Goal: Task Accomplishment & Management: Use online tool/utility

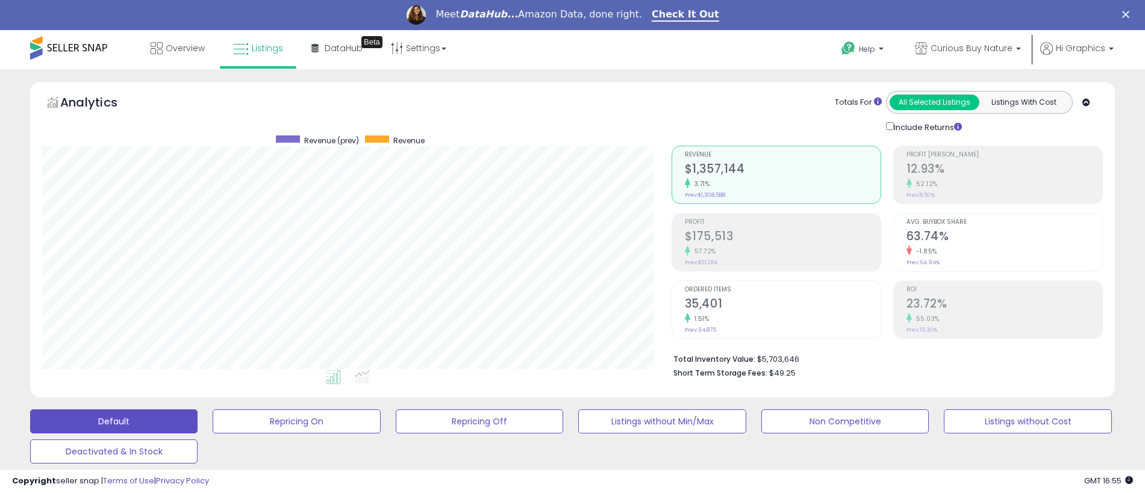
scroll to position [247, 630]
click at [974, 48] on span "Curious Buy Nature" at bounding box center [972, 48] width 82 height 12
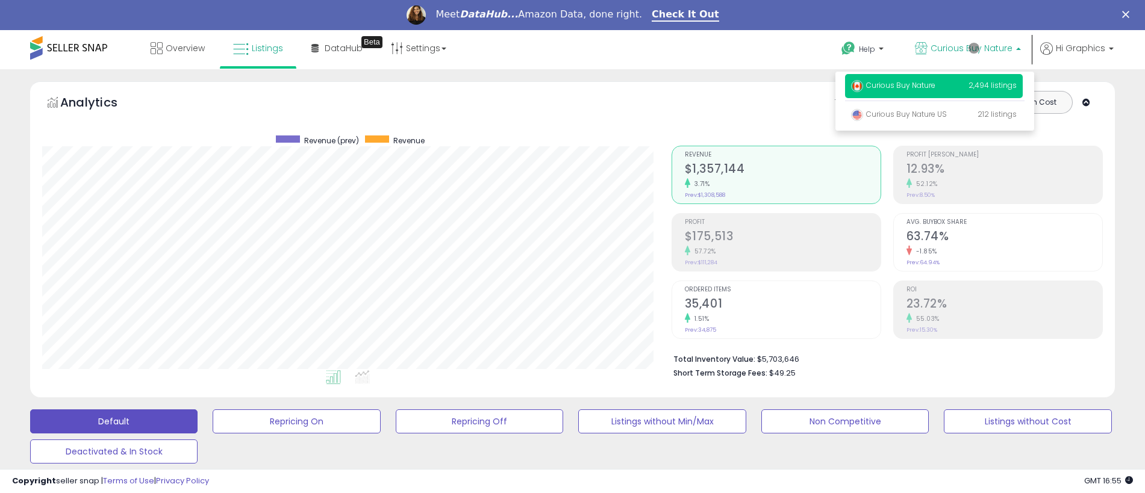
click at [936, 87] on p "Curious Buy Nature 2,494 listings" at bounding box center [934, 86] width 178 height 24
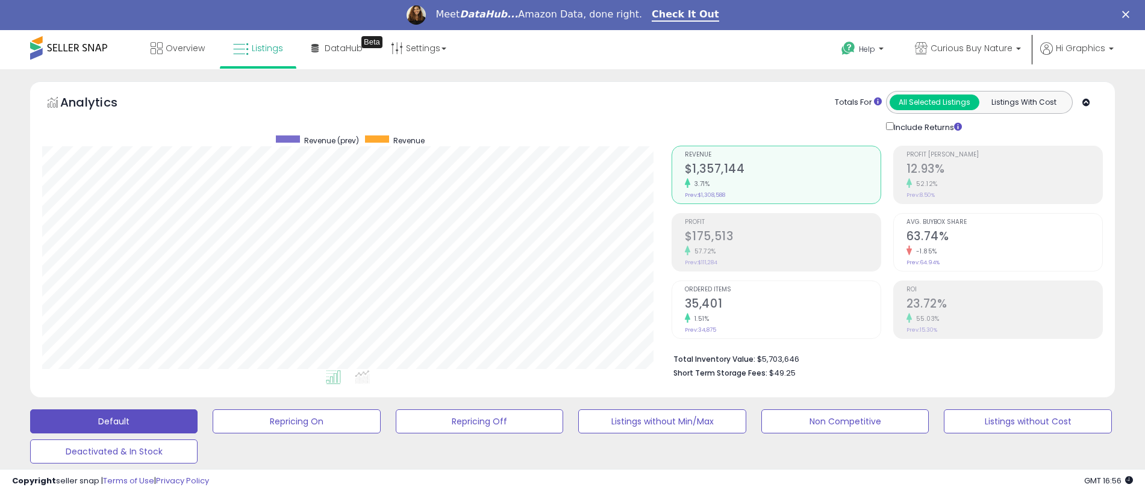
scroll to position [298, 0]
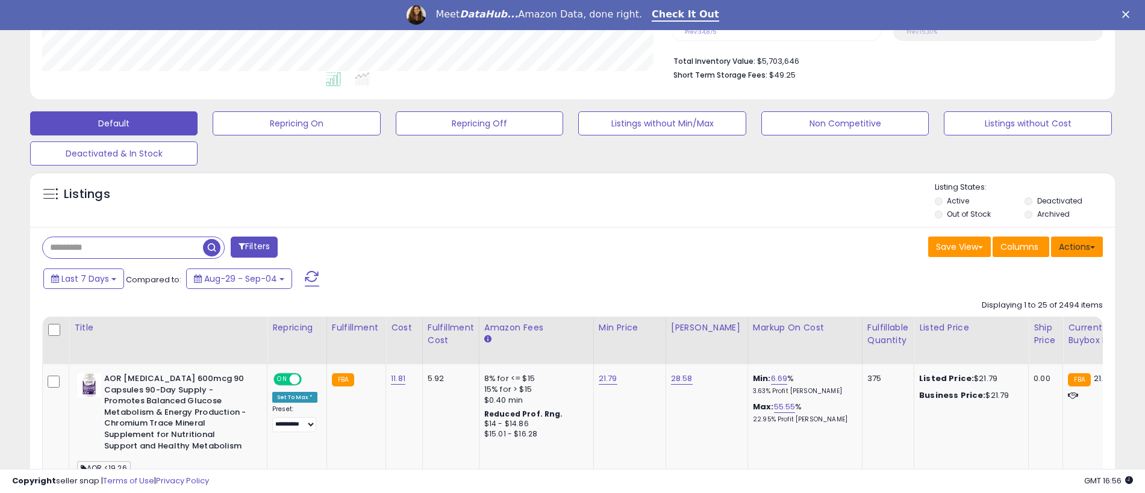
click at [1077, 246] on button "Actions" at bounding box center [1077, 247] width 52 height 20
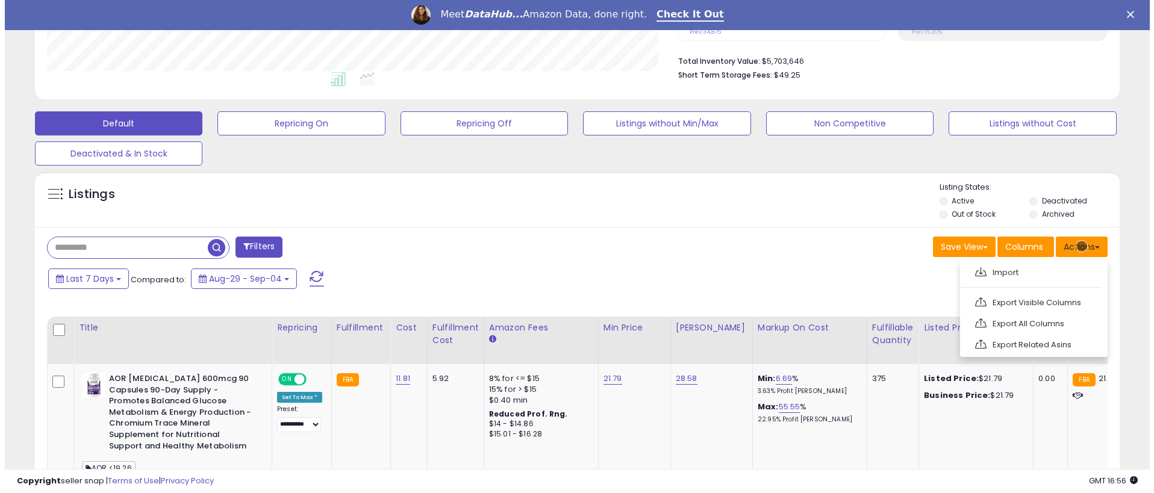
scroll to position [324, 0]
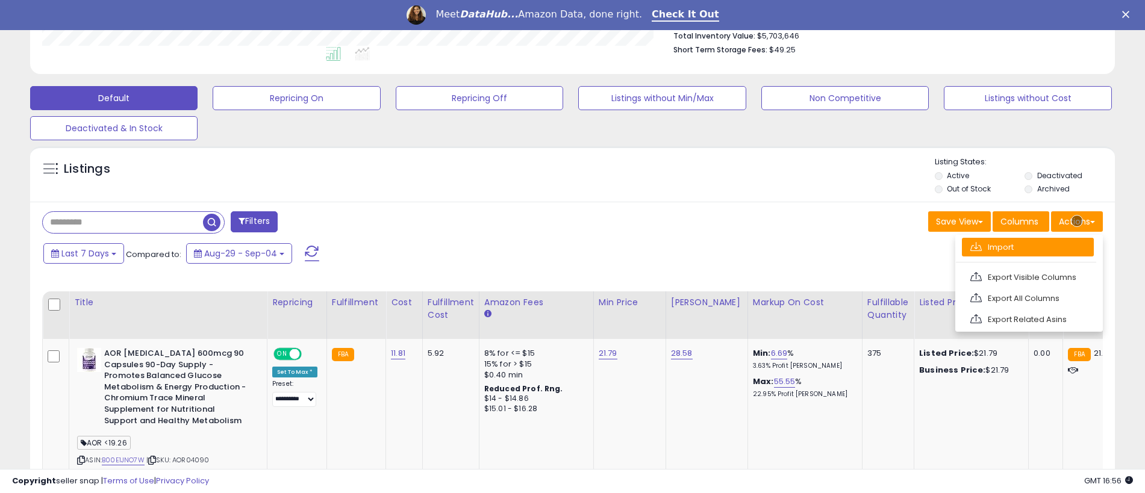
click at [1028, 247] on link "Import" at bounding box center [1028, 247] width 132 height 19
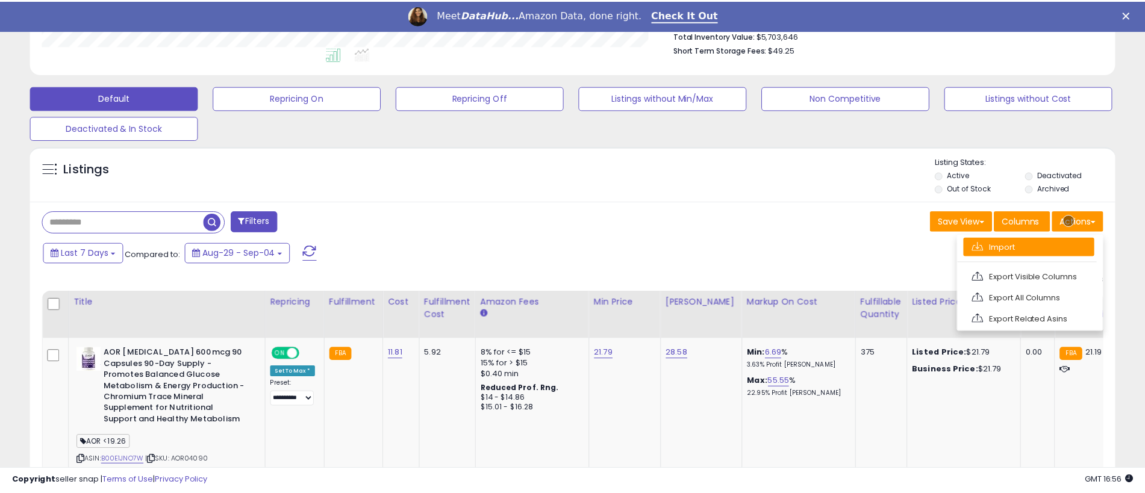
scroll to position [247, 634]
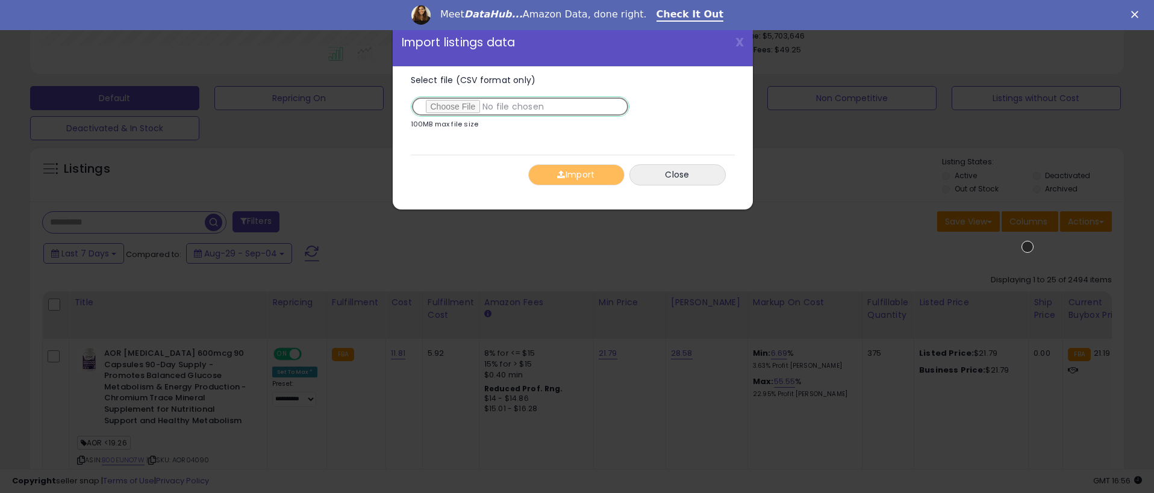
click at [518, 107] on input "Select file (CSV format only)" at bounding box center [520, 106] width 219 height 20
type input "**********"
click at [576, 175] on button "Import" at bounding box center [576, 174] width 96 height 21
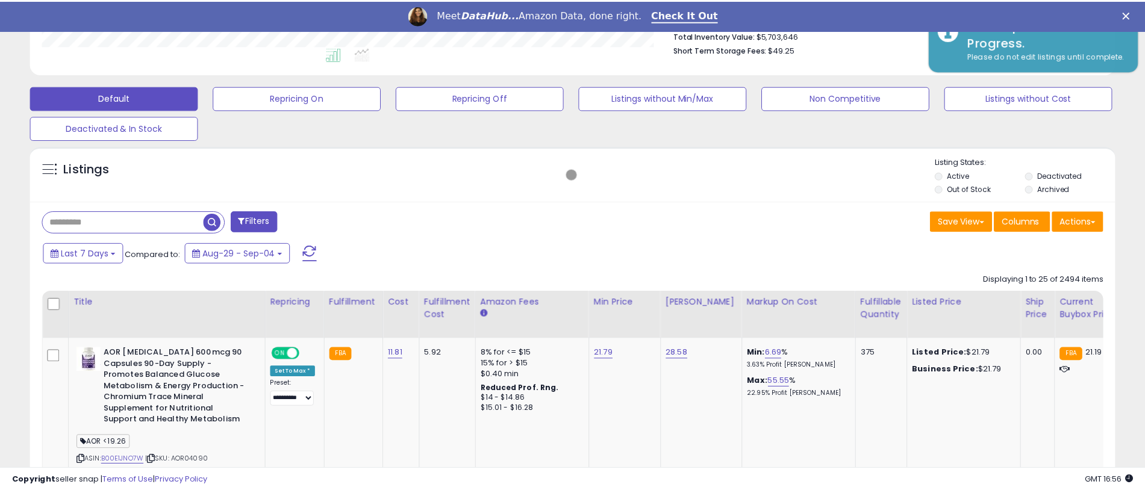
scroll to position [602233, 601850]
